Goal: Find contact information

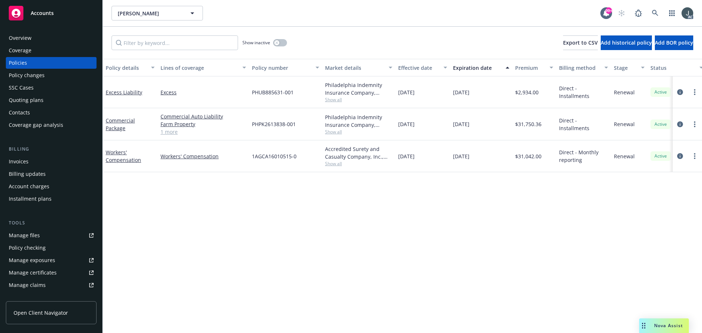
click at [49, 39] on div "Overview" at bounding box center [51, 38] width 85 height 12
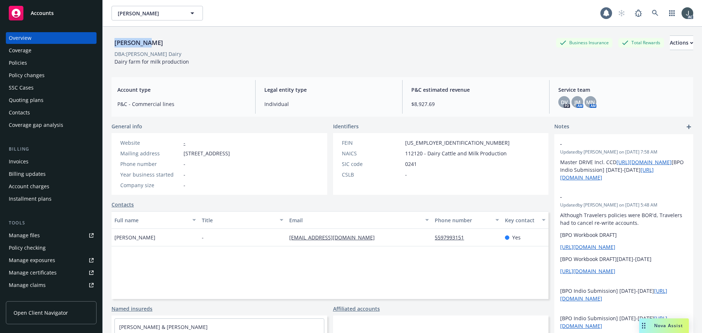
drag, startPoint x: 154, startPoint y: 43, endPoint x: 114, endPoint y: 43, distance: 39.1
click at [114, 43] on div "Tony Sousa Business Insurance Total Rewards Actions" at bounding box center [402, 42] width 582 height 15
copy div "[PERSON_NAME]"
click at [14, 62] on div "Policies" at bounding box center [18, 63] width 18 height 12
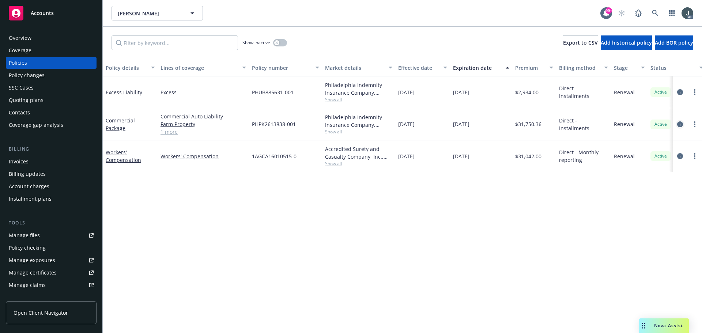
click at [681, 123] on icon "circleInformation" at bounding box center [680, 124] width 6 height 6
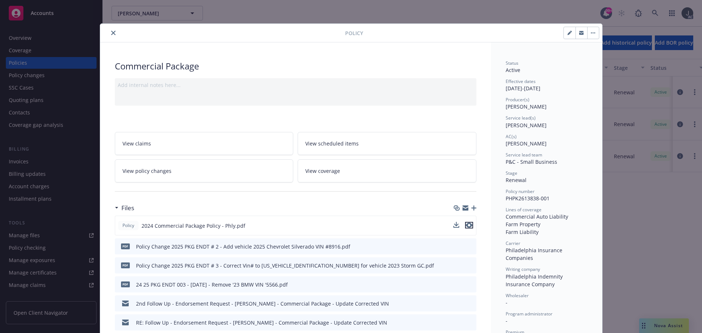
click at [466, 224] on icon "preview file" at bounding box center [469, 225] width 7 height 5
click at [467, 225] on icon "preview file" at bounding box center [469, 225] width 7 height 5
click at [111, 33] on icon "close" at bounding box center [113, 33] width 4 height 4
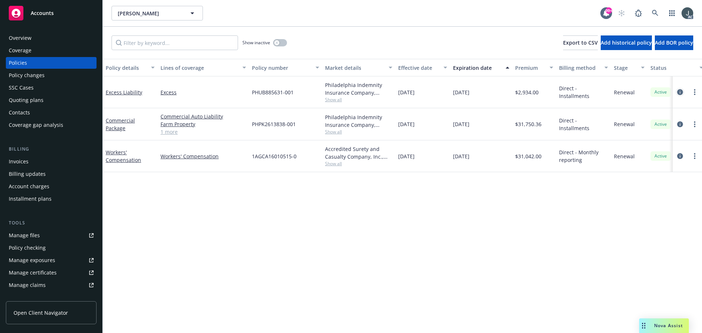
click at [680, 90] on icon "circleInformation" at bounding box center [680, 92] width 6 height 6
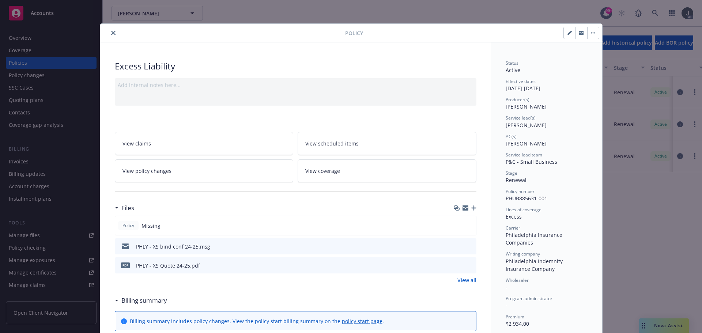
click at [462, 278] on link "View all" at bounding box center [466, 280] width 19 height 8
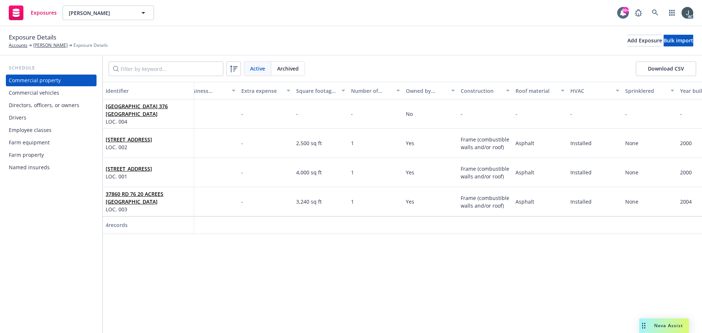
scroll to position [0, 1090]
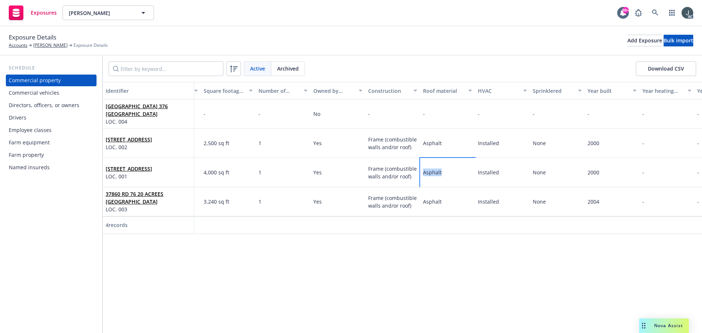
drag, startPoint x: 425, startPoint y: 171, endPoint x: 447, endPoint y: 173, distance: 22.0
click at [447, 173] on div "Asphalt" at bounding box center [447, 172] width 55 height 29
drag, startPoint x: 545, startPoint y: 240, endPoint x: 574, endPoint y: 238, distance: 29.0
click at [568, 239] on div "Identifier Display name Location number Building number Description Address Rev…" at bounding box center [402, 207] width 599 height 251
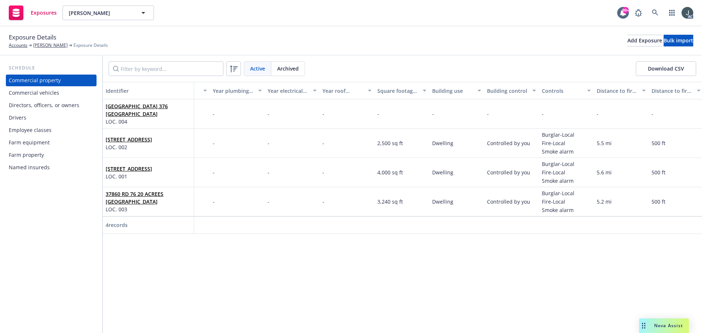
scroll to position [0, 1576]
drag, startPoint x: 431, startPoint y: 174, endPoint x: 455, endPoint y: 175, distance: 24.5
click at [455, 175] on div "Dwelling" at bounding box center [455, 172] width 55 height 29
copy span "Dwelling"
drag, startPoint x: 542, startPoint y: 181, endPoint x: 565, endPoint y: 183, distance: 23.1
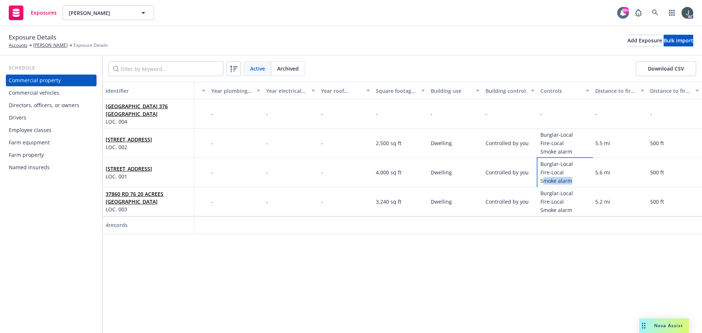
click at [572, 183] on div "Burglar-Local Fire-Local Smoke alarm" at bounding box center [564, 172] width 55 height 29
drag, startPoint x: 540, startPoint y: 182, endPoint x: 571, endPoint y: 182, distance: 31.1
click at [571, 182] on span "Smoke alarm" at bounding box center [556, 181] width 33 height 8
copy span "Smoke alarm"
click at [612, 92] on div "Distance to fire station" at bounding box center [615, 91] width 41 height 8
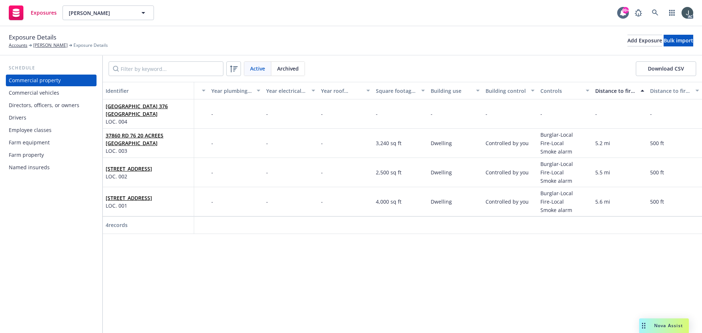
click at [608, 91] on div "Distance to fire station" at bounding box center [615, 91] width 41 height 8
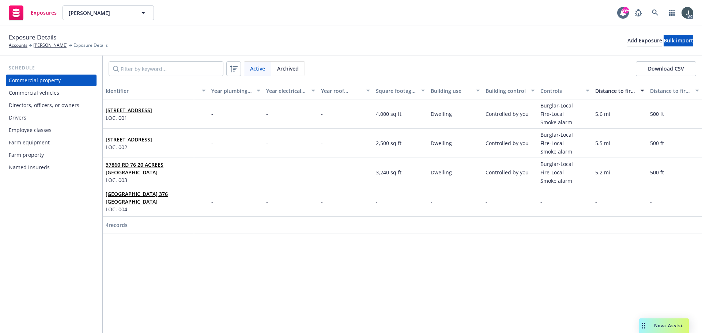
click at [608, 91] on div "Distance to fire station" at bounding box center [615, 91] width 41 height 8
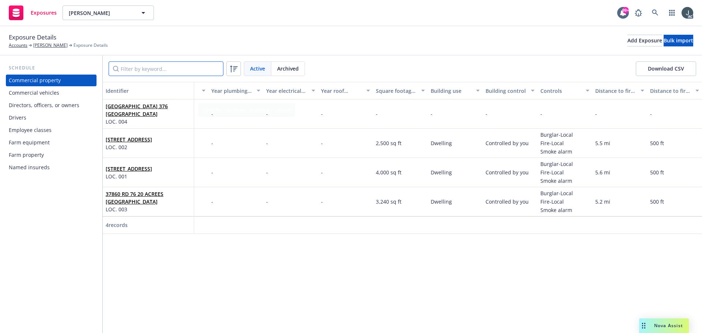
click at [148, 67] on input "Filter by keyword..." at bounding box center [166, 68] width 115 height 15
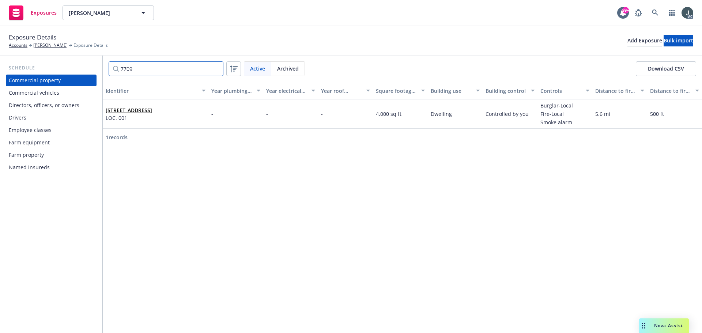
click at [136, 72] on input "7709" at bounding box center [166, 68] width 115 height 15
drag, startPoint x: 432, startPoint y: 113, endPoint x: 457, endPoint y: 114, distance: 25.6
click at [457, 114] on div "Dwelling" at bounding box center [455, 113] width 55 height 29
copy span "Dwelling"
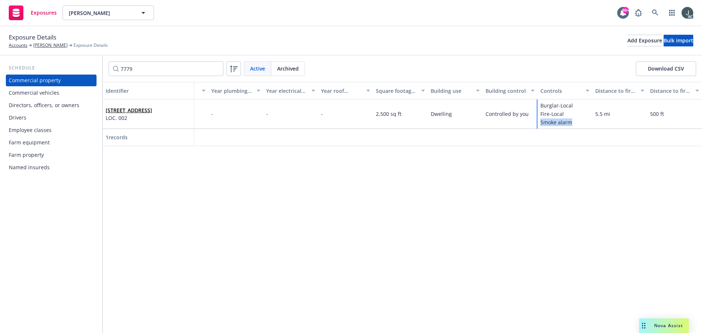
drag, startPoint x: 541, startPoint y: 123, endPoint x: 573, endPoint y: 124, distance: 31.8
click at [573, 124] on div "Burglar-Local Fire-Local Smoke alarm" at bounding box center [564, 113] width 55 height 29
copy span "Smoke alarm"
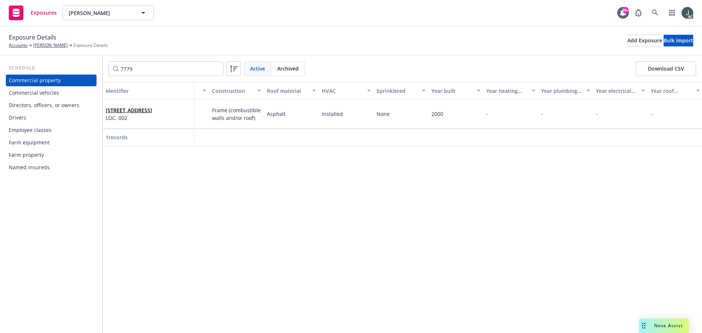
scroll to position [0, 1215]
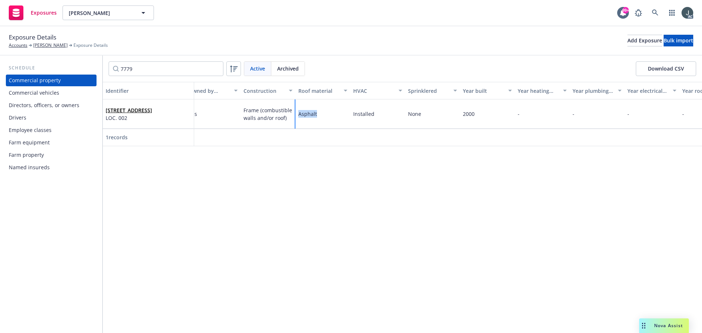
drag, startPoint x: 299, startPoint y: 112, endPoint x: 318, endPoint y: 116, distance: 20.1
click at [318, 116] on div "Asphalt" at bounding box center [322, 113] width 55 height 29
copy span "Asphalt"
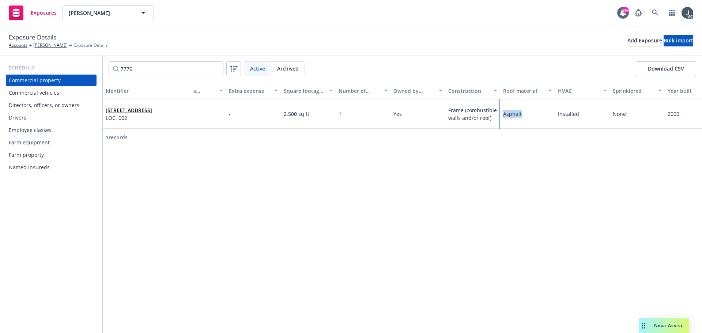
scroll to position [0, 1003]
click at [164, 68] on input "7779" at bounding box center [166, 68] width 115 height 15
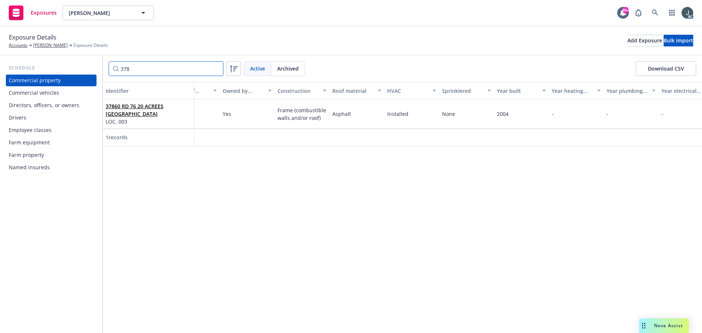
scroll to position [0, 1199]
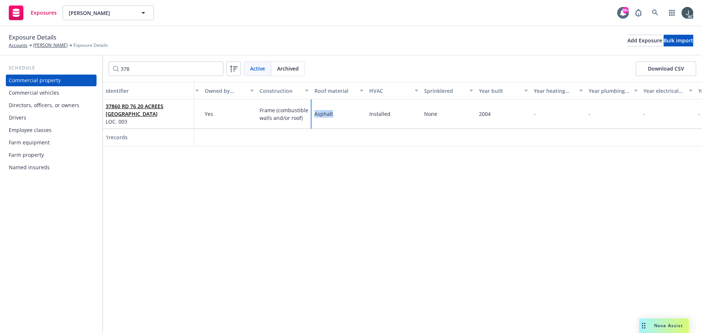
drag, startPoint x: 315, startPoint y: 115, endPoint x: 334, endPoint y: 115, distance: 18.6
click at [334, 115] on div "Asphalt" at bounding box center [338, 113] width 55 height 29
copy span "Asphalt"
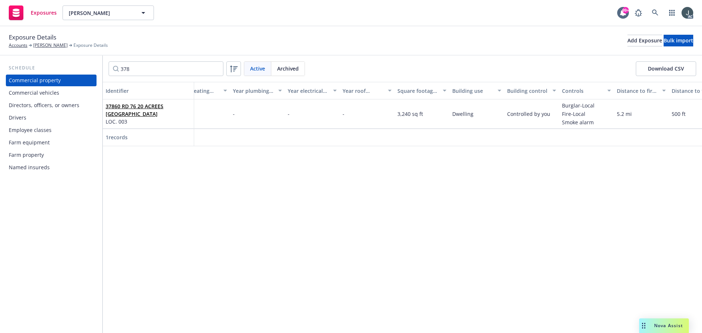
scroll to position [0, 1576]
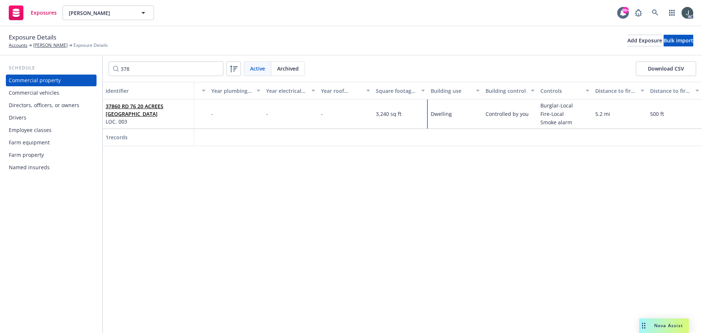
click at [445, 112] on span "Dwelling" at bounding box center [441, 113] width 21 height 7
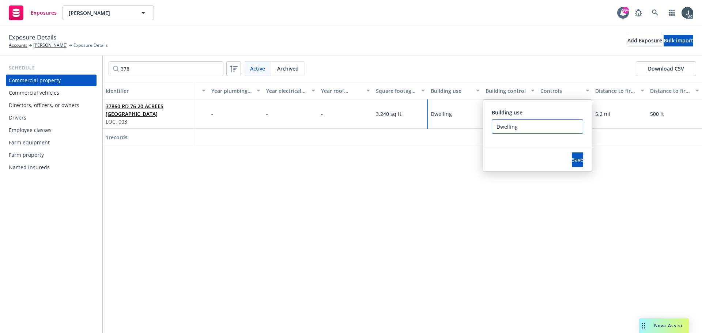
click at [505, 126] on input "Dwelling" at bounding box center [537, 126] width 91 height 15
click at [478, 213] on div "Identifier Display name Location number Building number Description Address Rev…" at bounding box center [402, 207] width 599 height 251
click at [521, 239] on div "Identifier Display name Location number Building number Description Address Rev…" at bounding box center [402, 207] width 599 height 251
click at [341, 198] on div "Identifier Display name Location number Building number Description Address Rev…" at bounding box center [402, 207] width 599 height 251
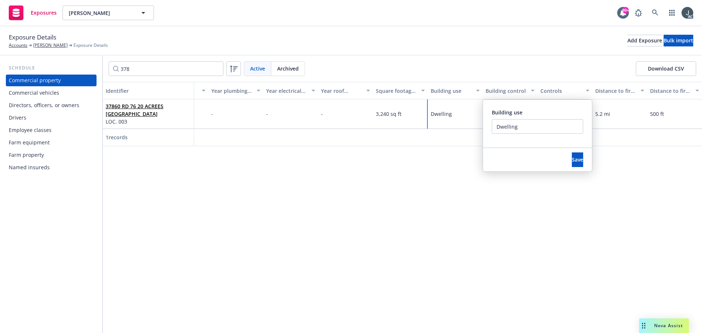
click at [437, 105] on div "Dwelling Building use Dwelling Save" at bounding box center [455, 113] width 55 height 29
click at [397, 109] on div "3,240 sq ft" at bounding box center [400, 113] width 55 height 29
click at [136, 69] on input "378" at bounding box center [166, 68] width 115 height 15
click at [572, 161] on span "Save" at bounding box center [577, 159] width 11 height 7
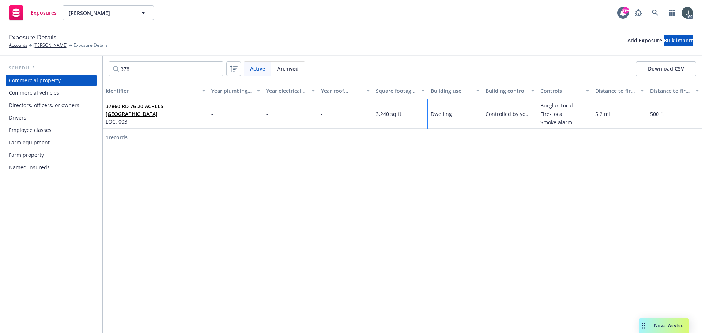
click at [429, 114] on div "Dwelling" at bounding box center [455, 113] width 55 height 29
click at [446, 114] on span "Dwelling" at bounding box center [441, 113] width 21 height 7
drag, startPoint x: 541, startPoint y: 122, endPoint x: 574, endPoint y: 122, distance: 33.3
click at [574, 122] on div "Burglar-Local Fire-Local Smoke alarm" at bounding box center [564, 113] width 55 height 29
copy span "Smoke alarm"
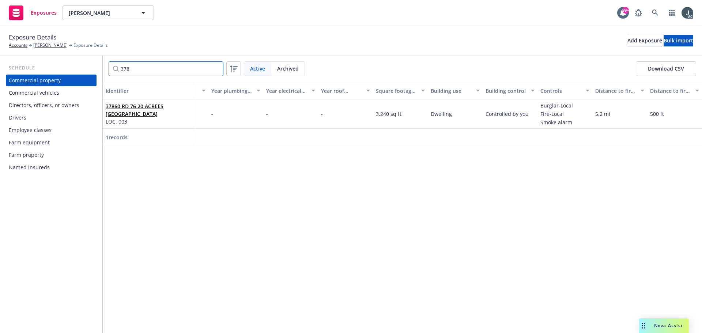
click at [164, 67] on input "378" at bounding box center [166, 68] width 115 height 15
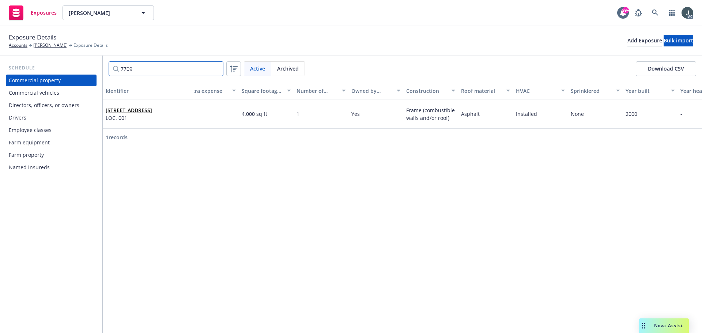
scroll to position [0, 1015]
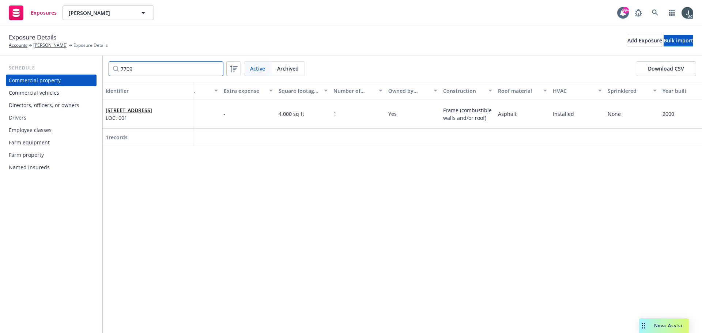
click at [146, 67] on input "7709" at bounding box center [166, 68] width 115 height 15
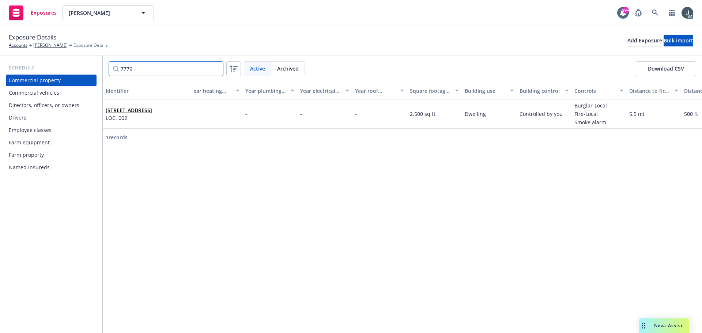
scroll to position [0, 1576]
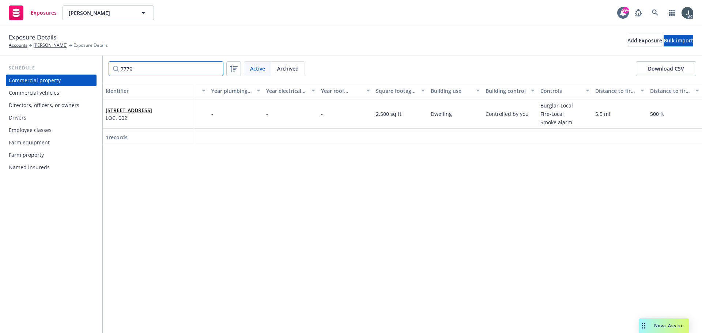
click at [141, 65] on input "7779" at bounding box center [166, 68] width 115 height 15
type input "378"
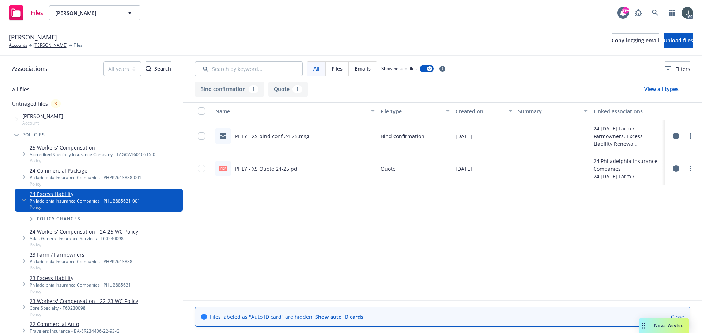
click at [265, 167] on link "PHLY - XS Quote 24-25.pdf" at bounding box center [267, 168] width 64 height 7
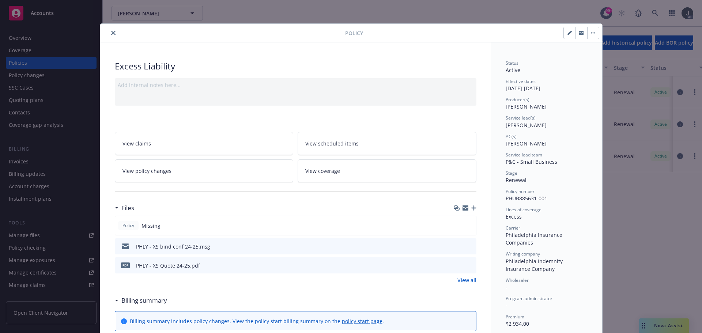
click at [110, 28] on div "Policy" at bounding box center [351, 33] width 502 height 19
click at [111, 32] on icon "close" at bounding box center [113, 33] width 4 height 4
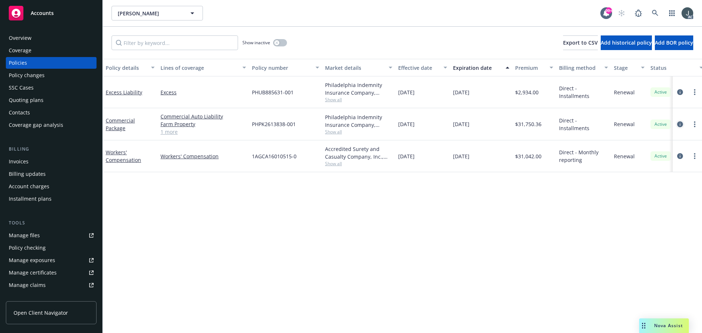
click at [680, 123] on icon "circleInformation" at bounding box center [680, 124] width 6 height 6
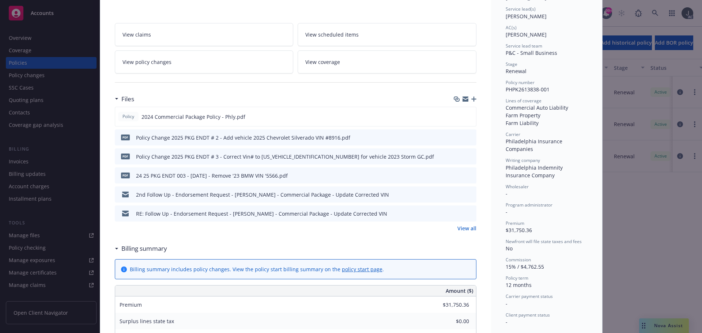
scroll to position [110, 0]
click at [467, 135] on icon "preview file" at bounding box center [469, 136] width 7 height 5
click at [469, 154] on icon "preview file" at bounding box center [469, 155] width 7 height 5
click at [466, 175] on icon "preview file" at bounding box center [469, 174] width 7 height 5
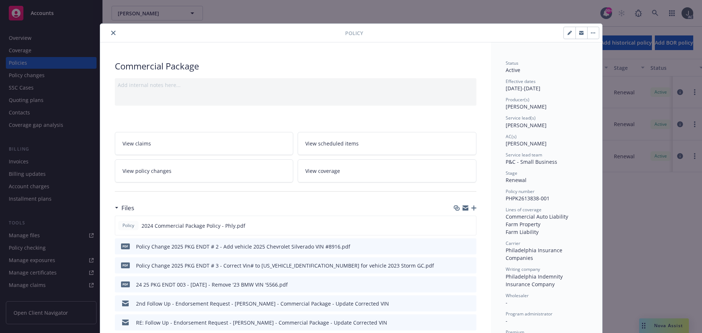
click at [111, 33] on icon "close" at bounding box center [113, 33] width 4 height 4
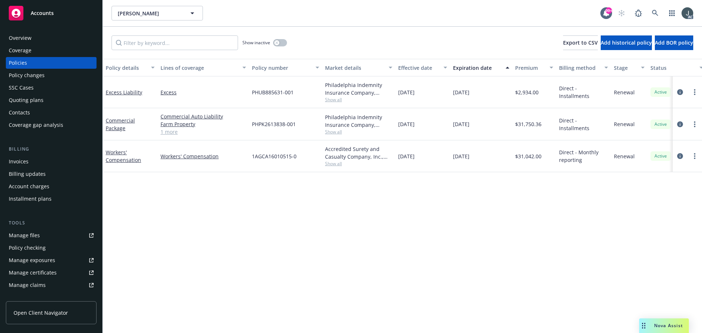
click at [33, 39] on div "Overview" at bounding box center [51, 38] width 85 height 12
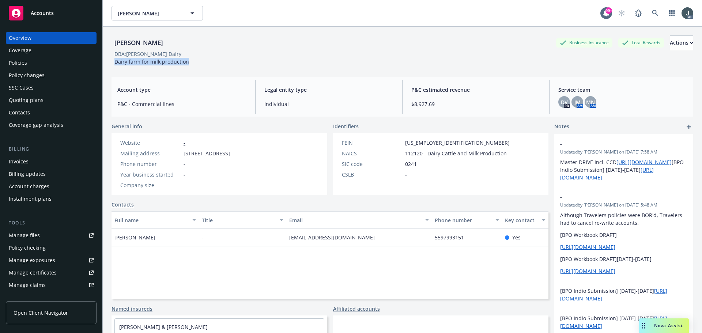
drag, startPoint x: 115, startPoint y: 61, endPoint x: 205, endPoint y: 61, distance: 89.6
click at [205, 61] on div "Tony Sousa Business Insurance Total Rewards Actions DBA: Sousa Dairy Dairy farm…" at bounding box center [402, 50] width 582 height 30
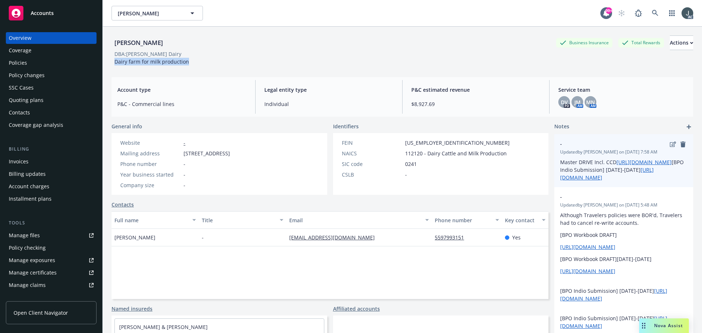
copy span "Dairy farm for milk production"
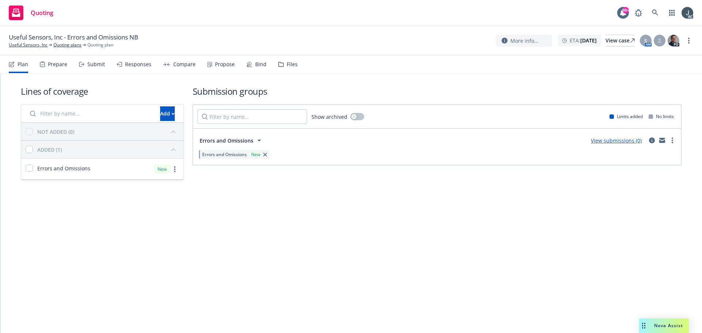
click at [52, 64] on div "Prepare" at bounding box center [57, 64] width 19 height 6
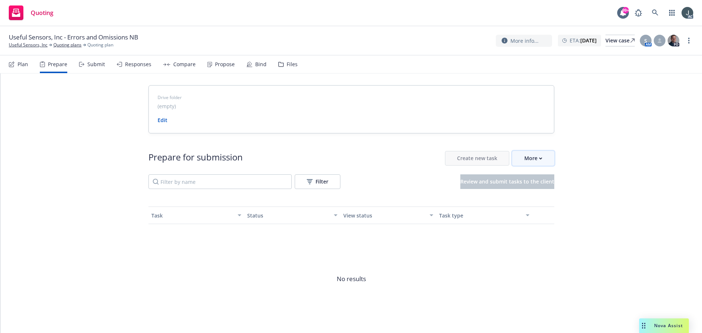
click at [534, 155] on div "More" at bounding box center [533, 158] width 18 height 14
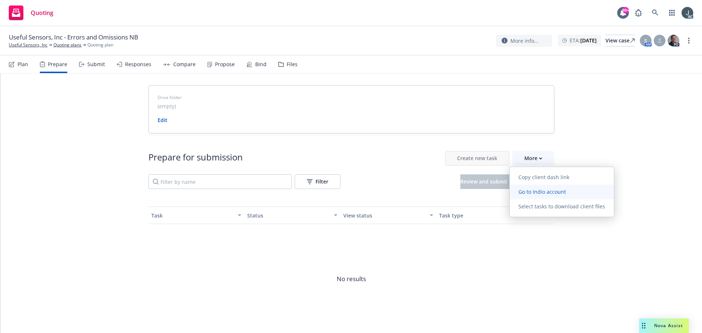
click at [538, 190] on span "Go to Indio account" at bounding box center [542, 191] width 65 height 7
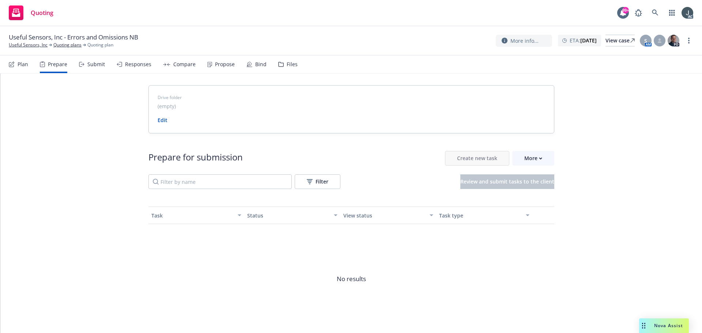
drag, startPoint x: 32, startPoint y: 46, endPoint x: 93, endPoint y: 61, distance: 62.5
click at [32, 46] on link "Useful Sensors, Inc" at bounding box center [28, 45] width 39 height 7
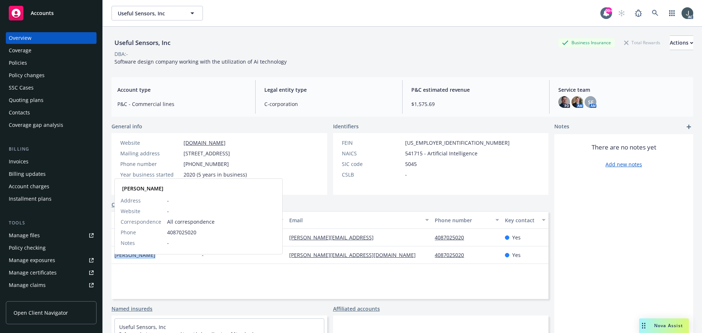
drag, startPoint x: 159, startPoint y: 261, endPoint x: 116, endPoint y: 264, distance: 43.3
click at [116, 264] on div "Howard Greene Howard Greene Address - Website - Correspondence All corresponden…" at bounding box center [154, 255] width 87 height 18
copy span "Howard Greene"
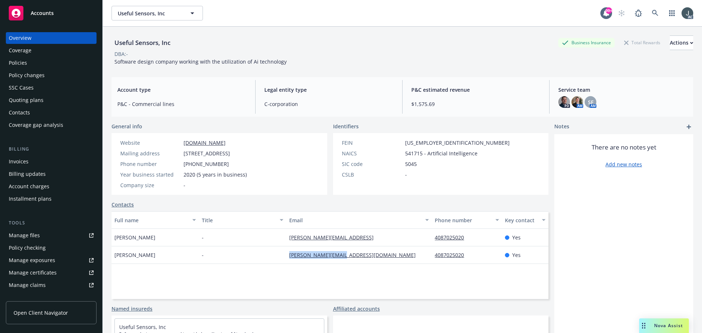
drag, startPoint x: 352, startPoint y: 263, endPoint x: 287, endPoint y: 263, distance: 64.3
click at [287, 263] on div "howard@zeroto20.com" at bounding box center [358, 255] width 145 height 18
copy link "howard@zeroto20.com"
click at [474, 264] on div "4087025020" at bounding box center [467, 255] width 70 height 18
drag, startPoint x: 474, startPoint y: 262, endPoint x: 429, endPoint y: 262, distance: 45.3
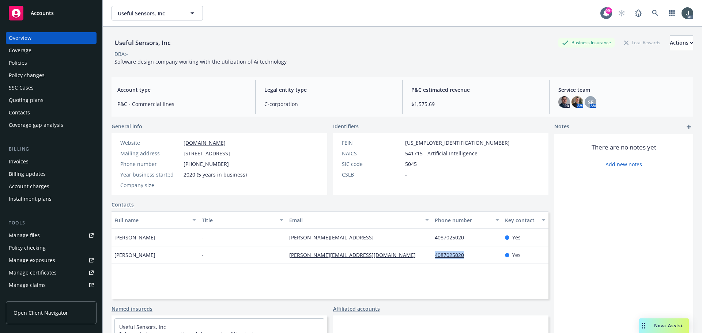
click at [432, 262] on div "4087025020" at bounding box center [467, 255] width 70 height 18
copy link "4087025020"
click at [140, 259] on span "Howard Greene" at bounding box center [134, 255] width 41 height 8
copy span "Greene"
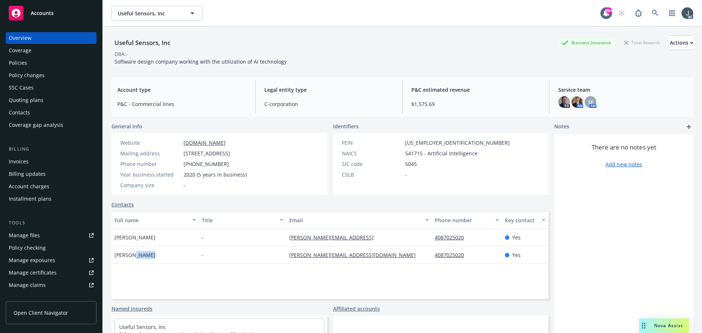
drag, startPoint x: 157, startPoint y: 246, endPoint x: 113, endPoint y: 245, distance: 43.5
click at [113, 245] on div "Jacqueline Wong" at bounding box center [154, 238] width 87 height 18
copy span "Jacqueline Wong"
drag, startPoint x: 365, startPoint y: 246, endPoint x: 287, endPoint y: 246, distance: 78.2
click at [287, 246] on div "jacque@moonshine.ai" at bounding box center [358, 238] width 145 height 18
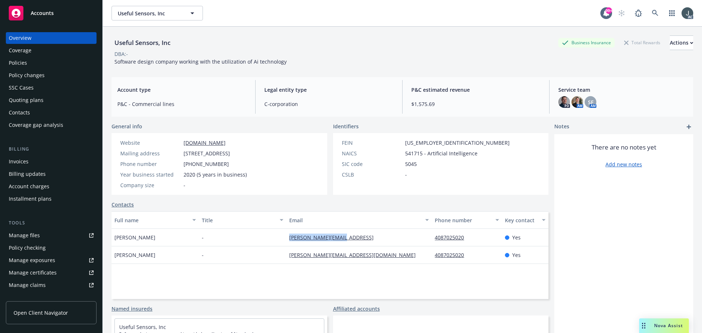
copy link "jacque@moonshine.ai"
drag, startPoint x: 469, startPoint y: 240, endPoint x: 430, endPoint y: 244, distance: 39.0
click at [432, 244] on div "4087025020" at bounding box center [467, 238] width 70 height 18
copy link "4087025020"
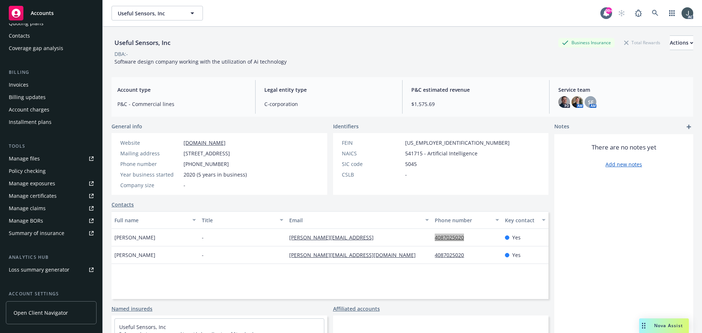
scroll to position [143, 0]
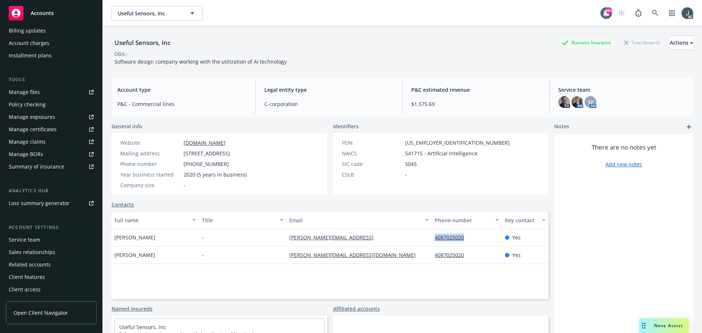
click at [15, 239] on div "Service team" at bounding box center [24, 240] width 31 height 12
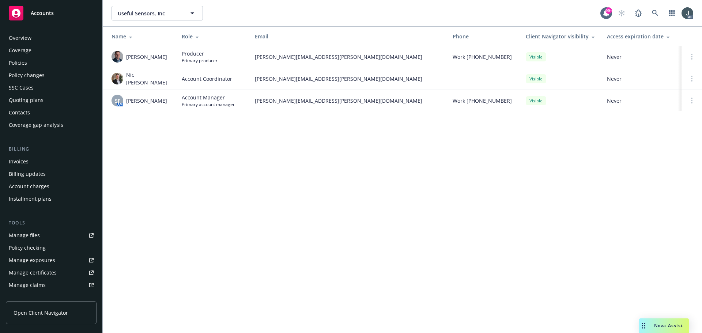
click at [22, 64] on div "Policies" at bounding box center [18, 63] width 18 height 12
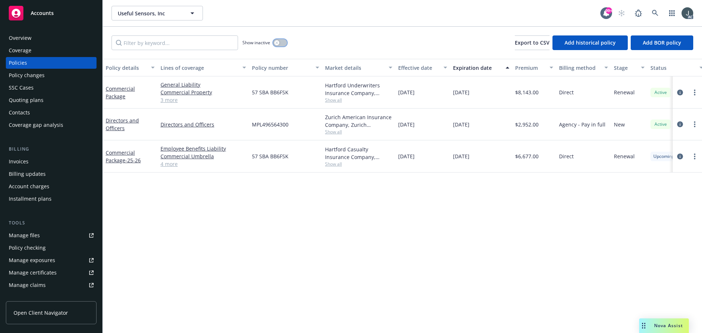
click at [277, 42] on icon "button" at bounding box center [276, 42] width 3 height 3
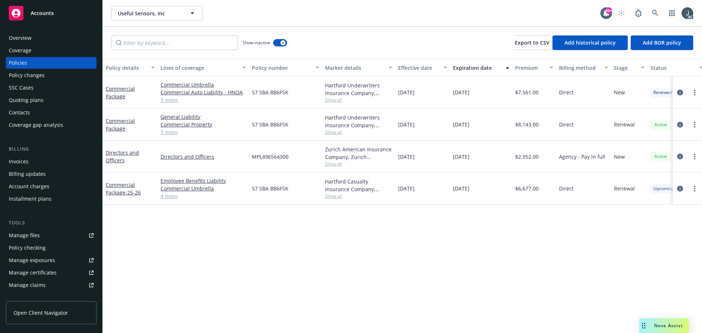
click at [43, 229] on div "Tools Manage files Policy checking Manage exposures Manage certificates Manage …" at bounding box center [51, 267] width 91 height 97
click at [42, 235] on link "Manage files" at bounding box center [51, 236] width 91 height 12
click at [46, 103] on div "Quoting plans" at bounding box center [51, 100] width 85 height 12
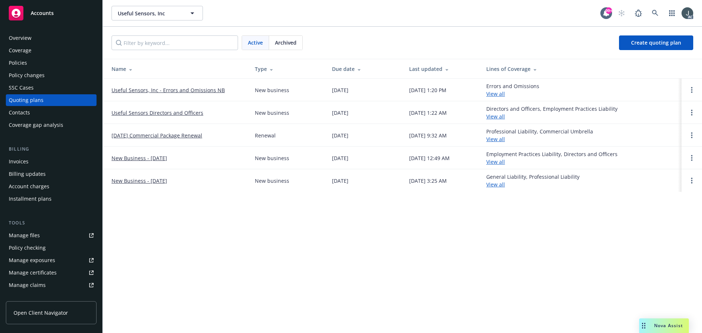
click at [30, 40] on div "Overview" at bounding box center [20, 38] width 23 height 12
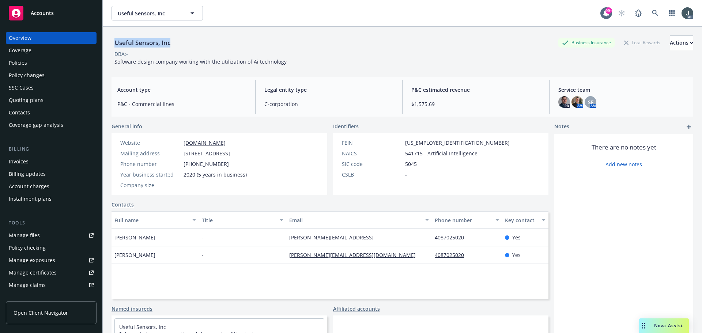
drag, startPoint x: 188, startPoint y: 41, endPoint x: 113, endPoint y: 43, distance: 74.6
click at [113, 43] on div "Useful Sensors, Inc Business Insurance Total Rewards Actions" at bounding box center [402, 42] width 582 height 15
copy div "Useful Sensors, Inc"
drag, startPoint x: 184, startPoint y: 152, endPoint x: 254, endPoint y: 153, distance: 70.6
click at [230, 153] on span "800 W El Camino Real Ste. 180, Mountain View, CA, 94040" at bounding box center [207, 154] width 46 height 8
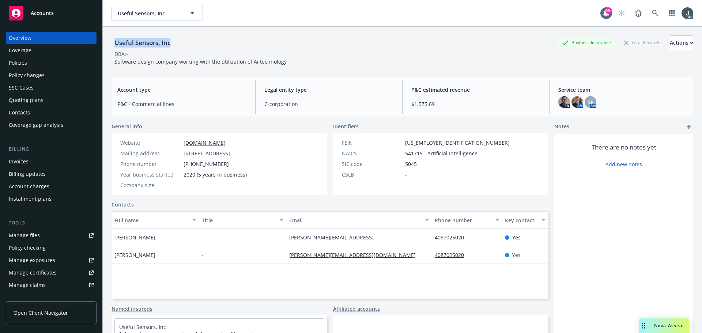
copy span "800 W El Camino Real Ste. 180"
drag, startPoint x: 184, startPoint y: 173, endPoint x: 226, endPoint y: 173, distance: 41.7
click at [226, 168] on div "Phone number 805-813-7571" at bounding box center [183, 164] width 132 height 8
copy span "805-813-7571"
drag, startPoint x: 261, startPoint y: 143, endPoint x: 183, endPoint y: 143, distance: 78.6
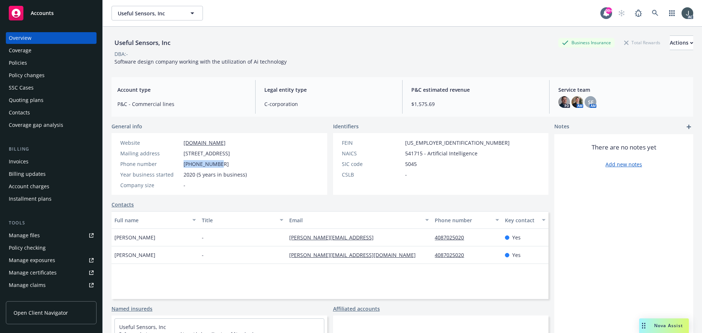
click at [183, 143] on div "Website www.usefulsensors.com" at bounding box center [183, 143] width 132 height 8
click at [22, 62] on div "Policies" at bounding box center [18, 63] width 18 height 12
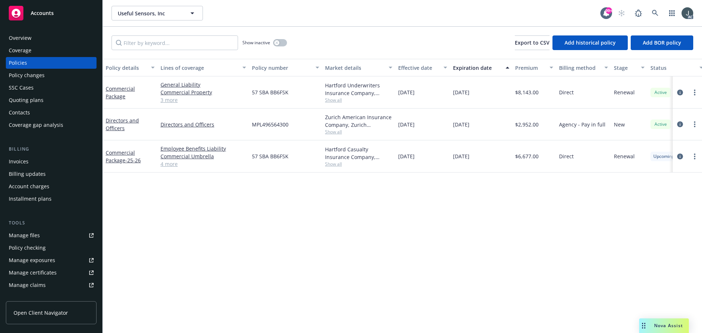
click at [167, 99] on link "3 more" at bounding box center [203, 100] width 86 height 8
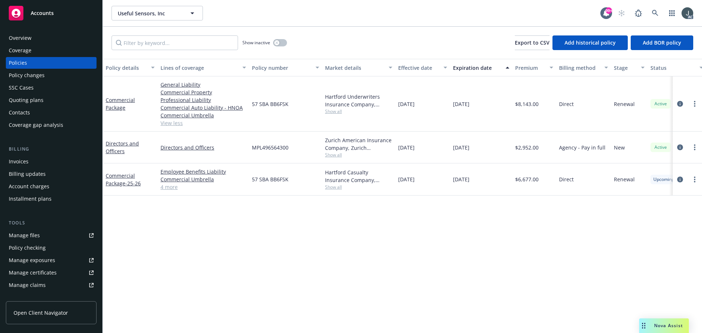
click at [30, 38] on div "Overview" at bounding box center [20, 38] width 23 height 12
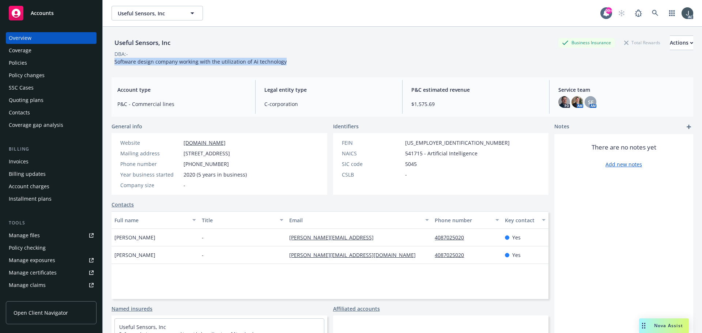
drag, startPoint x: 115, startPoint y: 62, endPoint x: 330, endPoint y: 63, distance: 215.0
click at [330, 63] on div "Useful Sensors, Inc Business Insurance Total Rewards Actions DBA: - Software de…" at bounding box center [402, 50] width 582 height 30
drag, startPoint x: 158, startPoint y: 244, endPoint x: 112, endPoint y: 247, distance: 46.2
click at [112, 246] on div "Jacqueline Wong" at bounding box center [154, 238] width 87 height 18
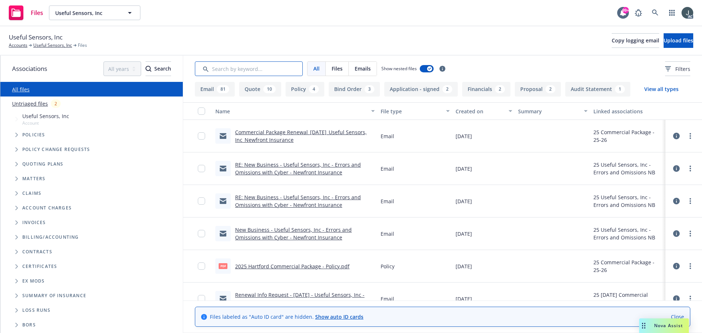
click at [244, 68] on input "Search by keyword..." at bounding box center [249, 68] width 108 height 15
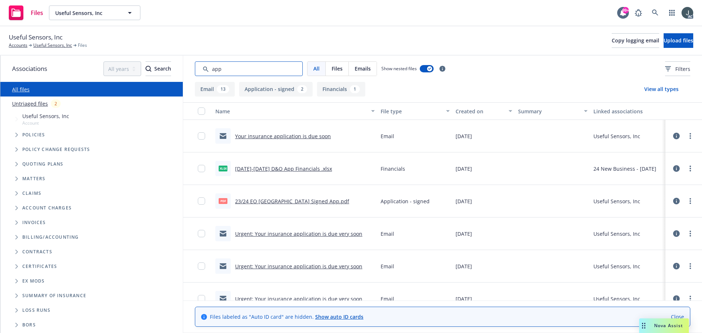
type input "app"
click at [301, 201] on link "23/24 EO [GEOGRAPHIC_DATA] Signed App.pdf" at bounding box center [292, 201] width 114 height 7
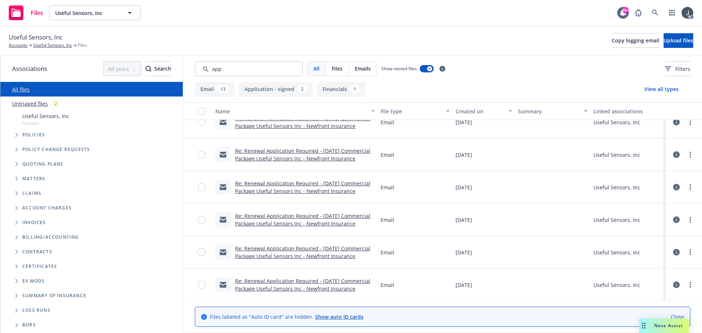
scroll to position [337, 0]
click at [287, 70] on input "Search by keyword..." at bounding box center [249, 68] width 108 height 15
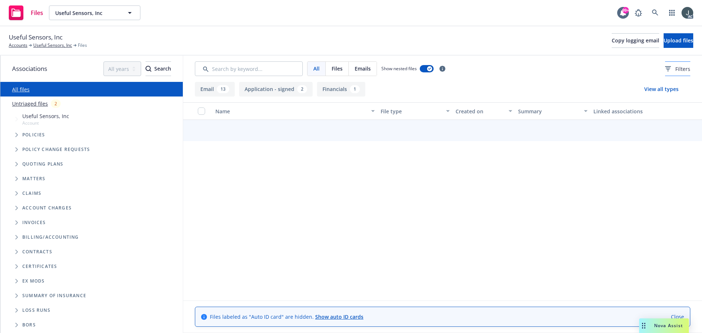
click at [665, 68] on icon at bounding box center [668, 68] width 6 height 5
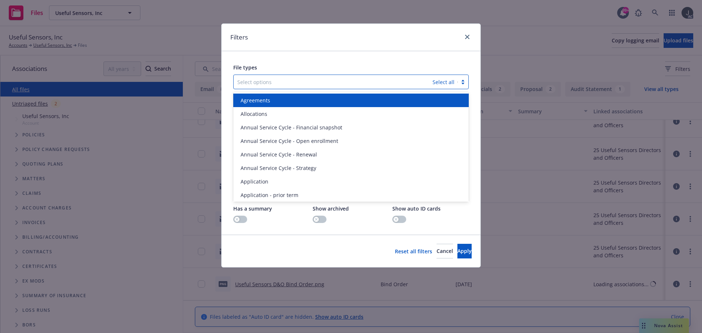
click at [281, 85] on div at bounding box center [333, 81] width 192 height 9
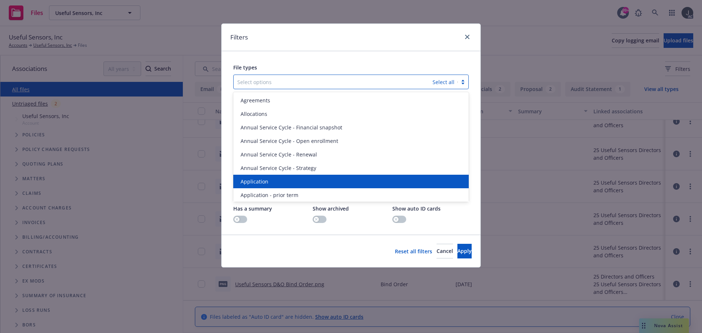
click at [279, 180] on div "Application" at bounding box center [351, 182] width 227 height 8
click at [279, 180] on span "Application - prior term" at bounding box center [270, 182] width 58 height 8
click at [279, 180] on span "Application - signed" at bounding box center [265, 182] width 49 height 8
click at [279, 180] on span "Application - unsigned" at bounding box center [269, 182] width 56 height 8
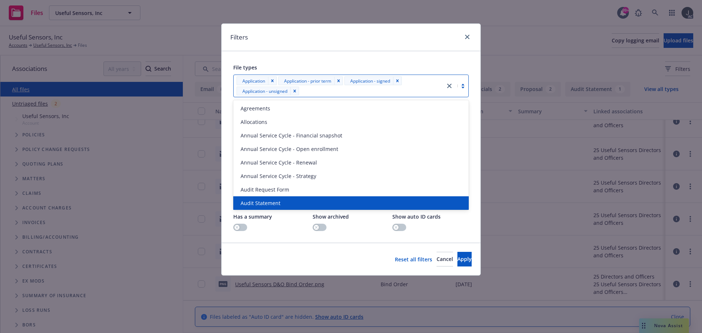
click at [457, 274] on div "Reset all filters Cancel Apply" at bounding box center [351, 259] width 259 height 33
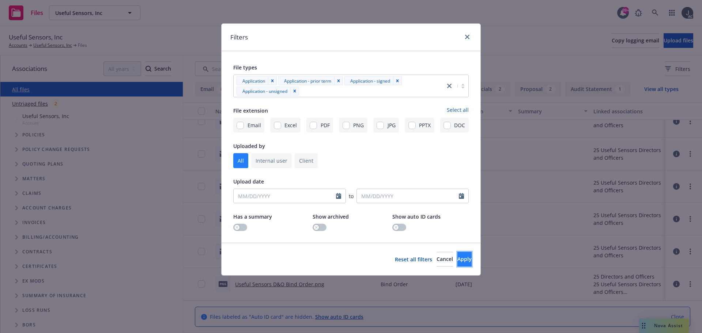
click at [457, 262] on span "Apply" at bounding box center [464, 259] width 14 height 7
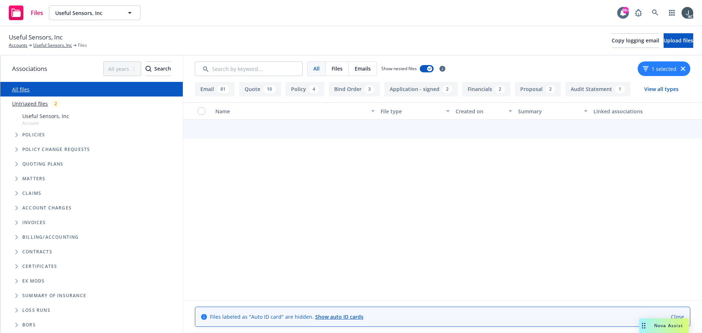
scroll to position [0, 0]
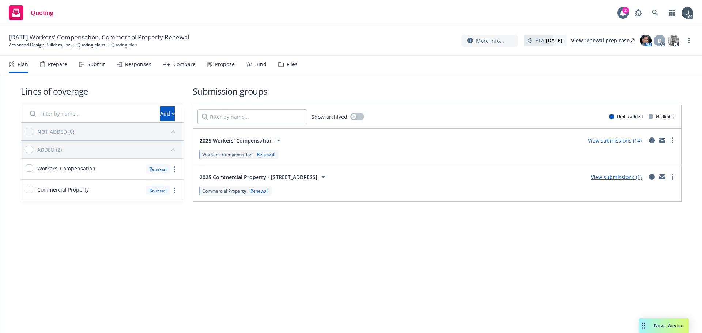
click at [49, 63] on div "Prepare" at bounding box center [57, 64] width 19 height 6
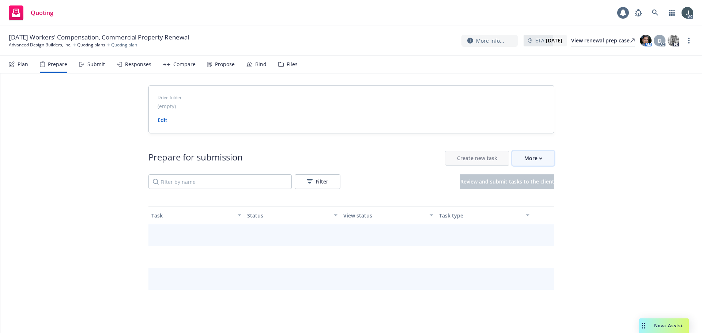
click at [542, 158] on button "More" at bounding box center [533, 158] width 42 height 15
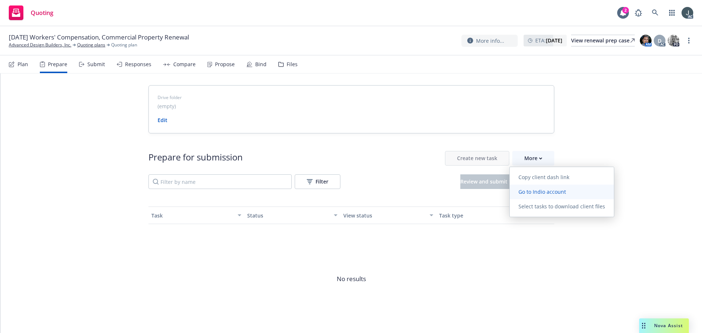
click at [537, 192] on span "Go to Indio account" at bounding box center [542, 191] width 65 height 7
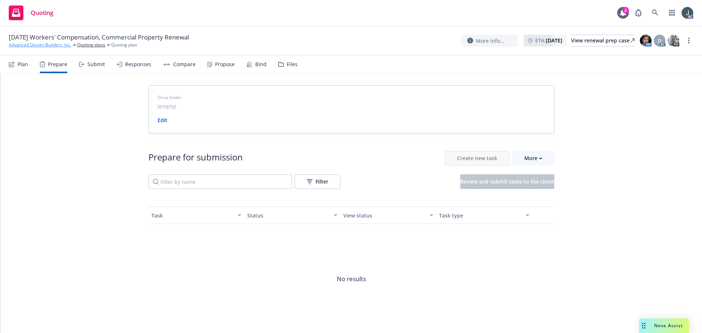
click at [44, 47] on link "Advanced Design Builders, Inc." at bounding box center [40, 45] width 63 height 7
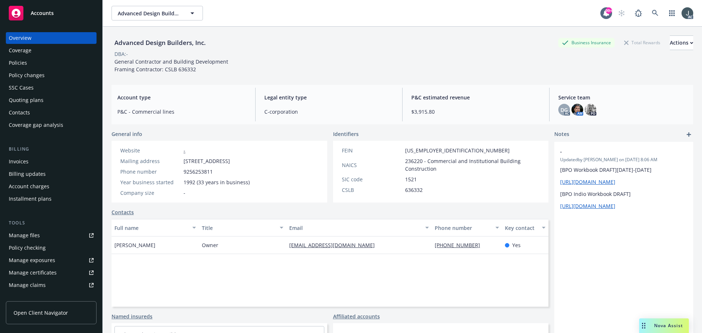
scroll to position [143, 0]
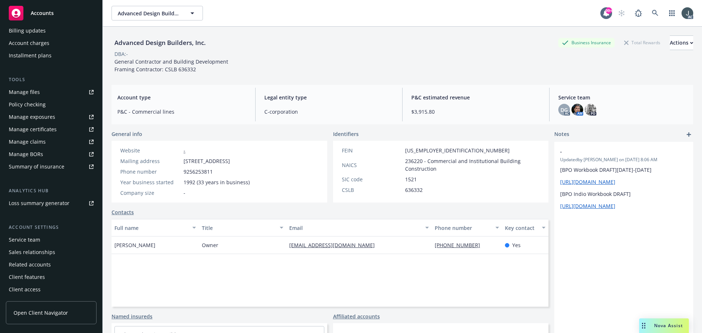
click at [16, 238] on div "Service team" at bounding box center [24, 240] width 31 height 12
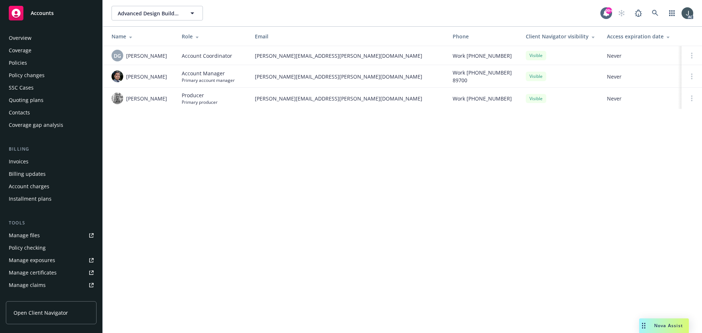
click at [27, 61] on div "Policies" at bounding box center [51, 63] width 85 height 12
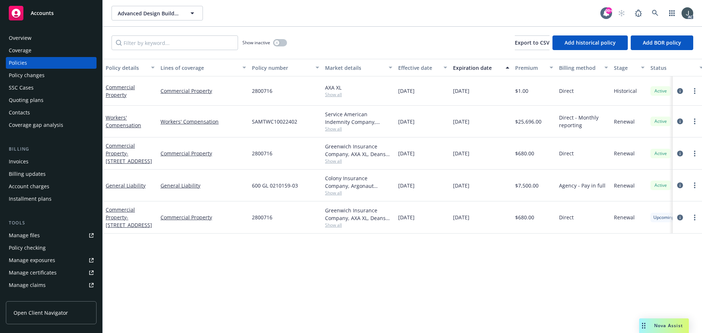
click at [28, 237] on div "Manage files" at bounding box center [24, 236] width 31 height 12
click at [44, 35] on div "Overview" at bounding box center [51, 38] width 85 height 12
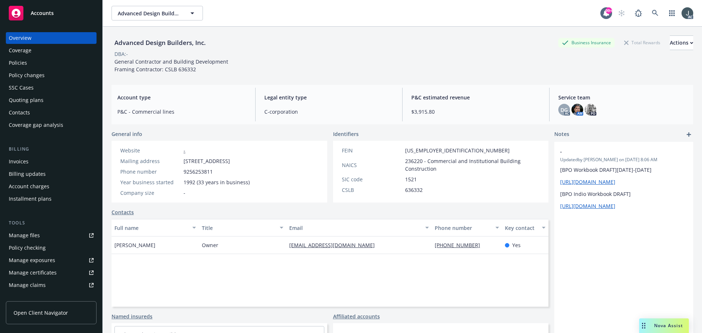
drag, startPoint x: 398, startPoint y: 246, endPoint x: 279, endPoint y: 245, distance: 119.5
click at [277, 246] on div "[PERSON_NAME] Owner [EMAIL_ADDRESS][DOMAIN_NAME] [PHONE_NUMBER] Yes" at bounding box center [329, 246] width 437 height 18
copy div "[EMAIL_ADDRESS][DOMAIN_NAME]"
click at [38, 60] on div "Policies" at bounding box center [51, 63] width 85 height 12
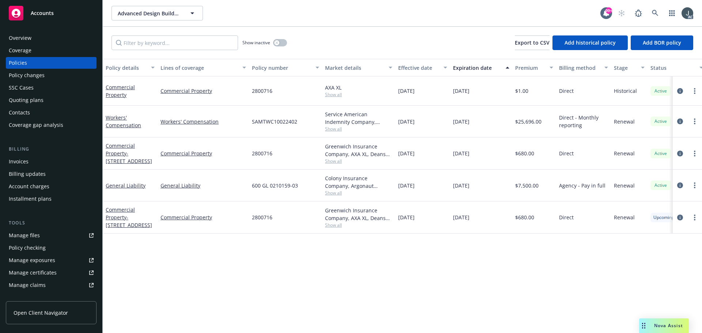
click at [330, 130] on span "Show all" at bounding box center [358, 129] width 67 height 6
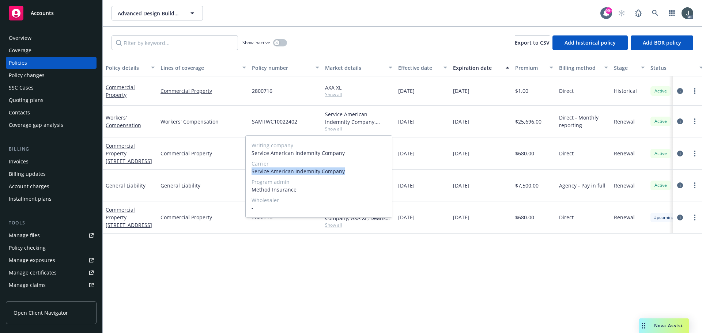
drag, startPoint x: 252, startPoint y: 170, endPoint x: 345, endPoint y: 171, distance: 93.2
click at [345, 171] on span "Service American Indemnity Company" at bounding box center [319, 171] width 135 height 8
copy span "Service American Indemnity Company"
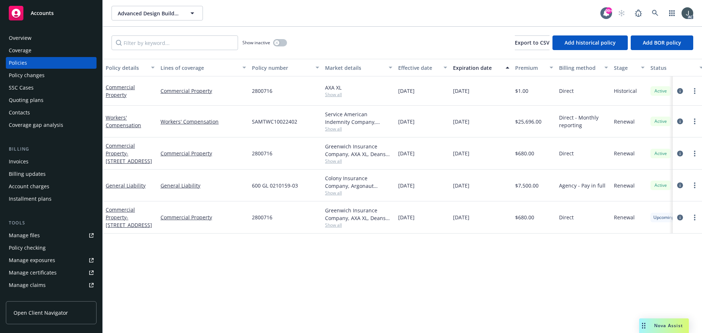
click at [3, 36] on div "Overview Coverage Policies Policy changes SSC Cases Quoting plans Contacts Cove…" at bounding box center [51, 178] width 102 height 310
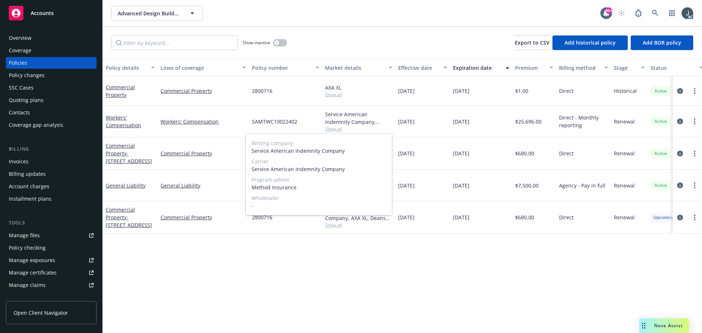
click at [10, 38] on div "Overview" at bounding box center [20, 38] width 23 height 12
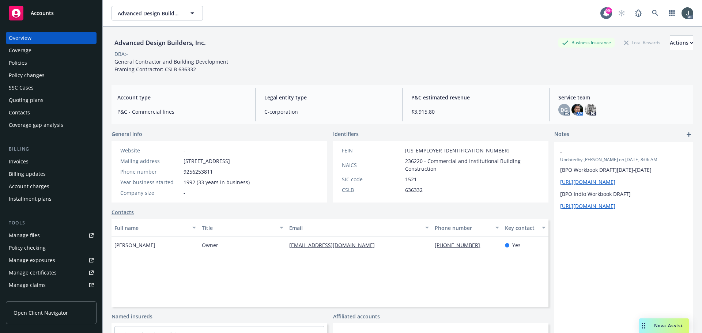
click at [414, 190] on span "636332" at bounding box center [414, 190] width 18 height 8
copy span "636332"
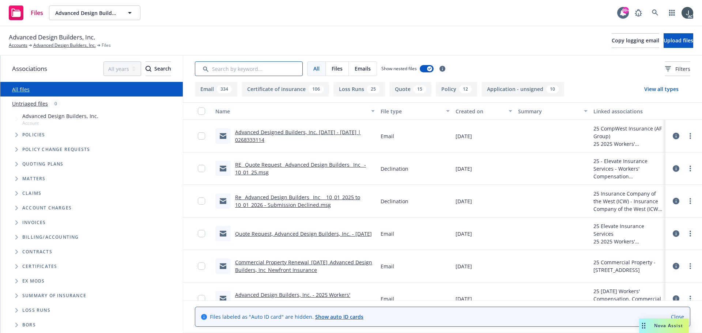
click at [279, 68] on input "Search by keyword..." at bounding box center [249, 68] width 108 height 15
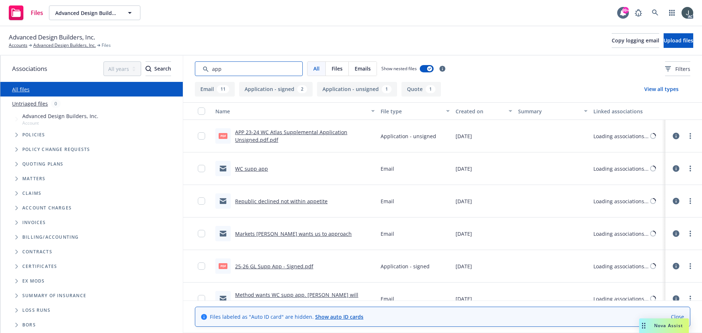
type input "app"
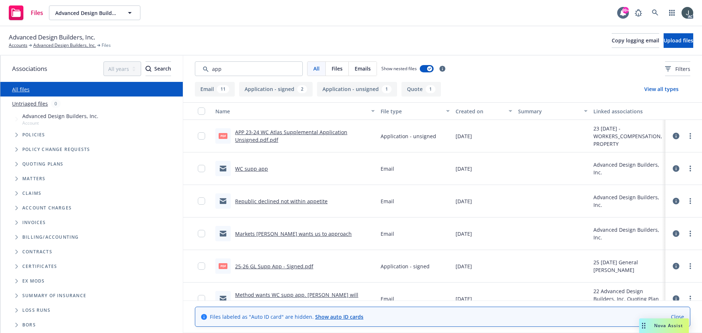
click at [475, 112] on div "Created on" at bounding box center [479, 111] width 49 height 8
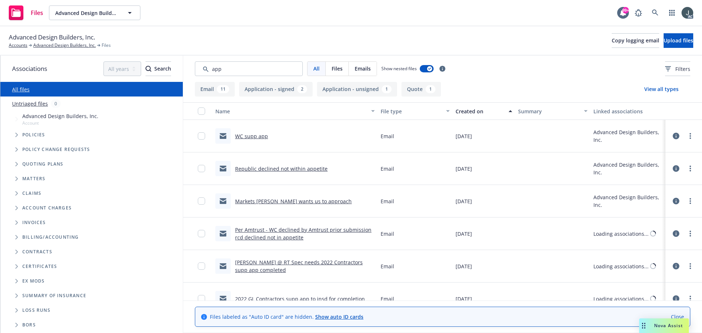
click at [472, 112] on div "Created on" at bounding box center [479, 111] width 49 height 8
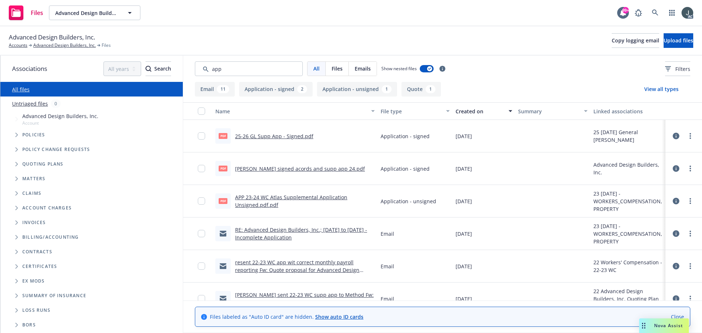
click at [280, 197] on link "APP 23-24 WC Atlas Supplemental Application Unsigned.pdf.pdf" at bounding box center [291, 201] width 112 height 15
click at [201, 200] on input "checkbox" at bounding box center [201, 200] width 7 height 7
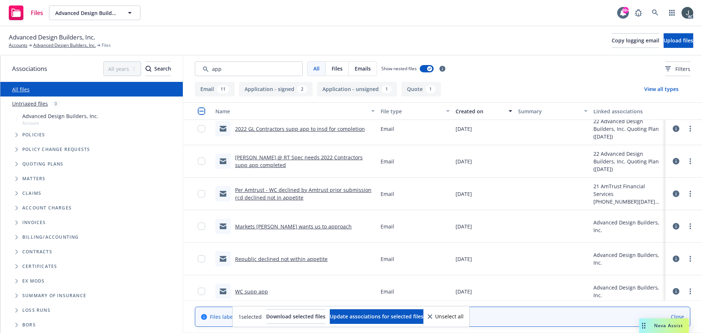
scroll to position [305, 0]
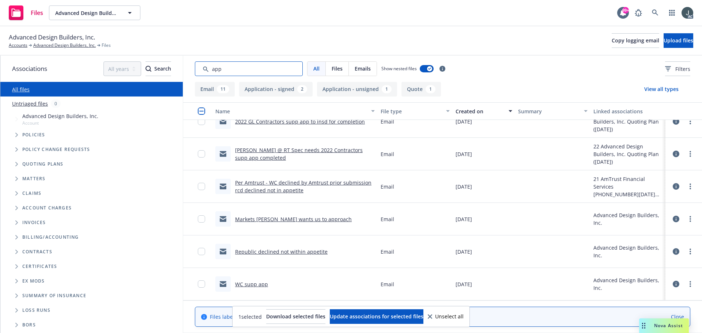
click at [260, 65] on input "Search by keyword..." at bounding box center [249, 68] width 108 height 15
click at [675, 69] on span "Filters" at bounding box center [682, 69] width 15 height 8
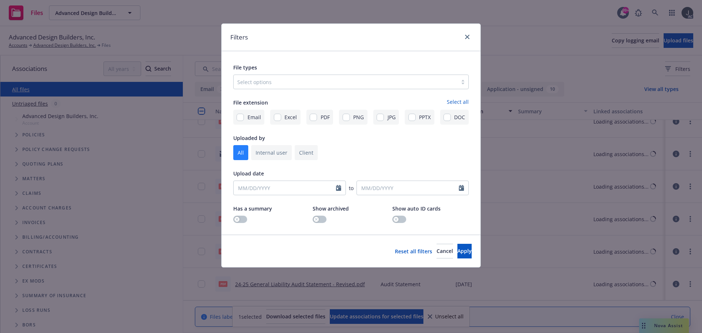
click at [261, 88] on div "Select options" at bounding box center [350, 82] width 235 height 15
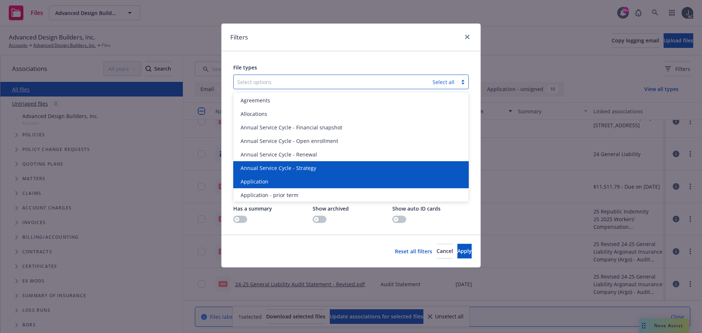
click at [265, 184] on span "Application" at bounding box center [255, 182] width 28 height 8
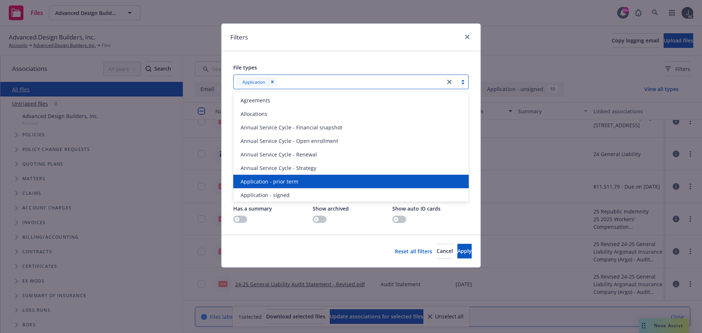
click at [265, 184] on span "Application - prior term" at bounding box center [270, 182] width 58 height 8
click at [265, 184] on span "Application - signed" at bounding box center [265, 182] width 49 height 8
click at [265, 184] on span "Application - unsigned" at bounding box center [269, 182] width 56 height 8
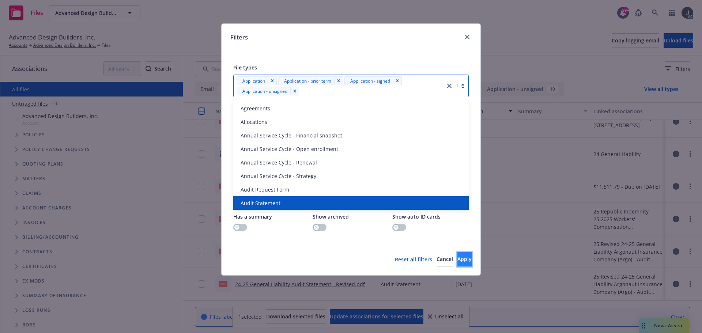
click at [464, 262] on button "Apply" at bounding box center [464, 259] width 14 height 15
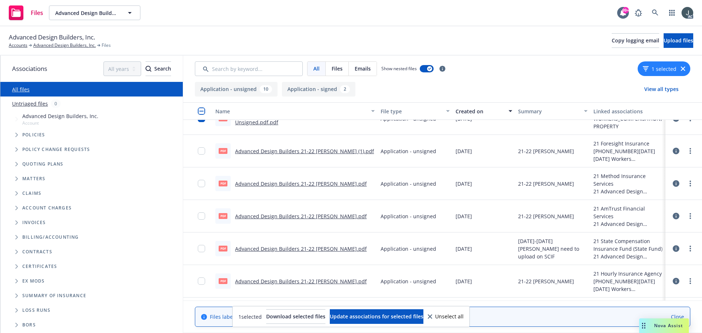
scroll to position [208, 0]
